Goal: Task Accomplishment & Management: Complete application form

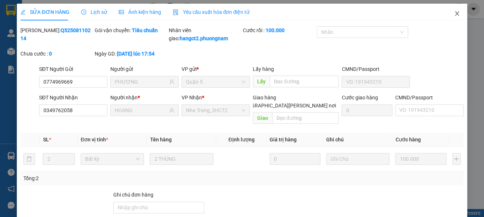
click at [454, 11] on icon "close" at bounding box center [457, 14] width 6 height 6
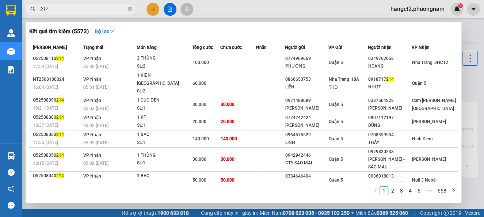
click at [88, 9] on input "214" at bounding box center [83, 9] width 86 height 8
type input "2"
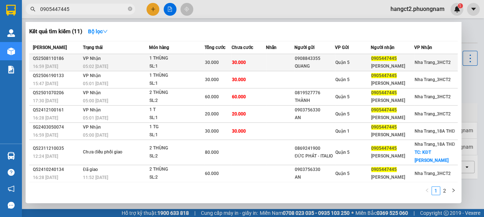
type input "0905447445"
click at [137, 65] on div "05:02 [DATE]" at bounding box center [116, 66] width 66 height 8
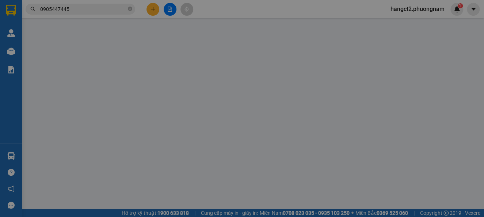
type input "0908843355"
type input "QUANG"
type input "0905447445"
type input "[PERSON_NAME]"
type input "30.000"
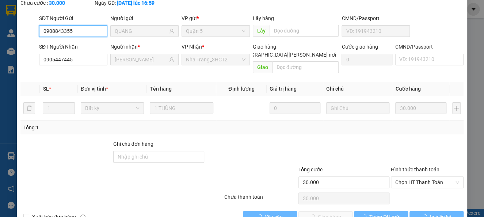
scroll to position [62, 0]
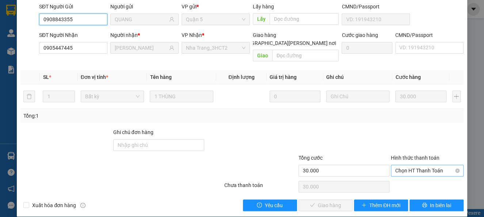
click at [409, 165] on span "Chọn HT Thanh Toán" at bounding box center [427, 170] width 64 height 11
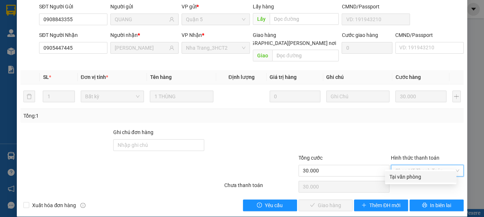
drag, startPoint x: 403, startPoint y: 179, endPoint x: 365, endPoint y: 188, distance: 38.9
click at [400, 181] on div "Tại văn phòng" at bounding box center [420, 177] width 71 height 12
type input "0"
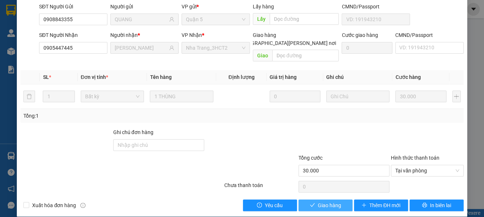
click at [318, 201] on span "Giao hàng" at bounding box center [329, 205] width 23 height 8
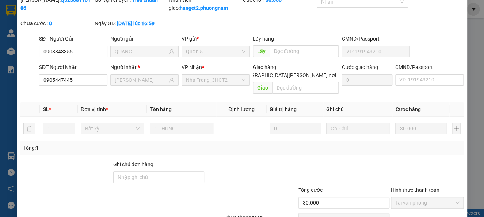
scroll to position [0, 0]
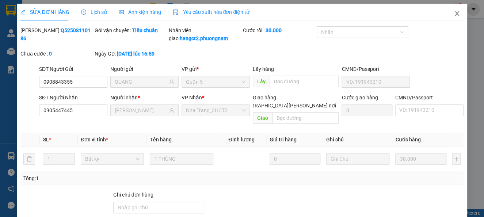
click at [449, 11] on span "Close" at bounding box center [456, 14] width 20 height 20
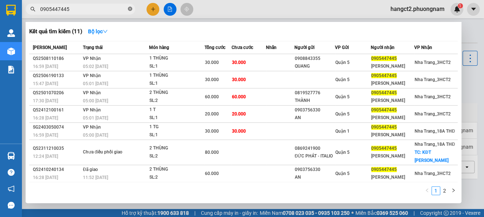
click at [132, 11] on icon "close-circle" at bounding box center [130, 9] width 4 height 4
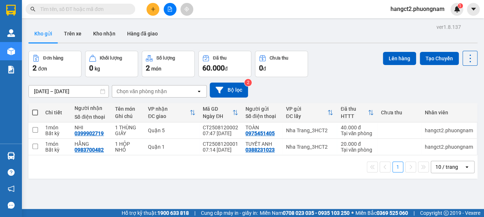
click at [100, 14] on span at bounding box center [81, 9] width 110 height 11
click at [98, 11] on input "text" at bounding box center [83, 9] width 86 height 8
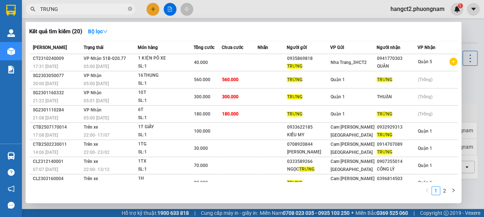
type input "TRƯNG"
click at [108, 31] on icon "down" at bounding box center [105, 31] width 5 height 5
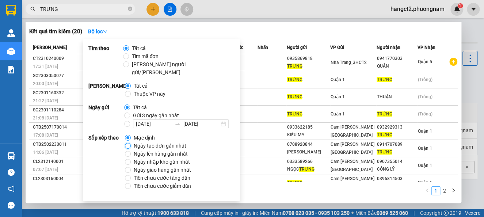
click at [129, 143] on input "Ngày tạo đơn gần nhất" at bounding box center [128, 146] width 6 height 6
radio input "true"
radio input "false"
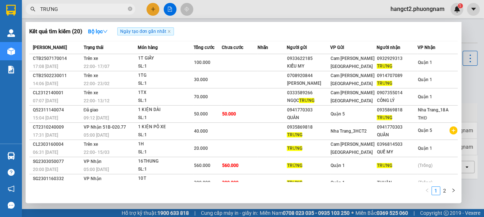
click at [248, 4] on div at bounding box center [242, 108] width 484 height 217
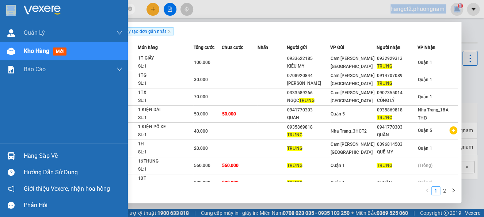
drag, startPoint x: 87, startPoint y: 13, endPoint x: 0, endPoint y: 11, distance: 86.9
click at [0, 11] on section "Kết quả [PERSON_NAME] ( 20 ) Bộ lọc Ngày tạo [PERSON_NAME] nhất Mã ĐH Trạng thá…" at bounding box center [242, 108] width 484 height 217
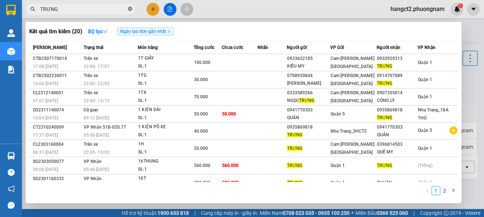
click at [128, 9] on icon "close-circle" at bounding box center [130, 9] width 4 height 4
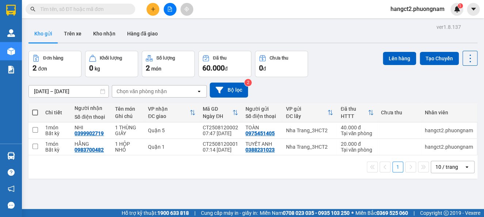
click at [110, 10] on input "text" at bounding box center [83, 9] width 86 height 8
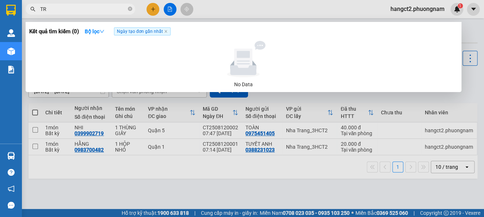
type input "T"
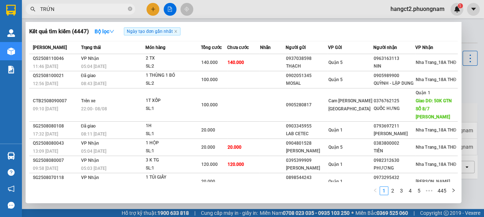
type input "TRỨNG"
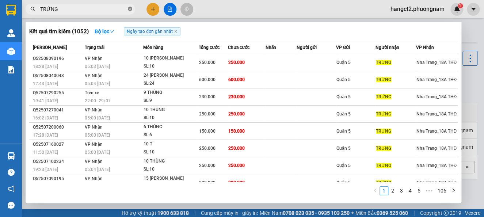
click at [132, 8] on icon "close-circle" at bounding box center [130, 9] width 4 height 4
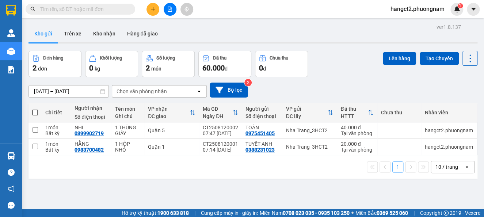
click at [80, 13] on input "text" at bounding box center [83, 9] width 86 height 8
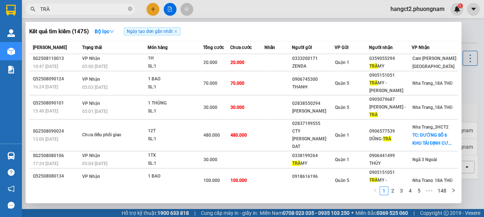
type input "TRÀ"
